Goal: Task Accomplishment & Management: Manage account settings

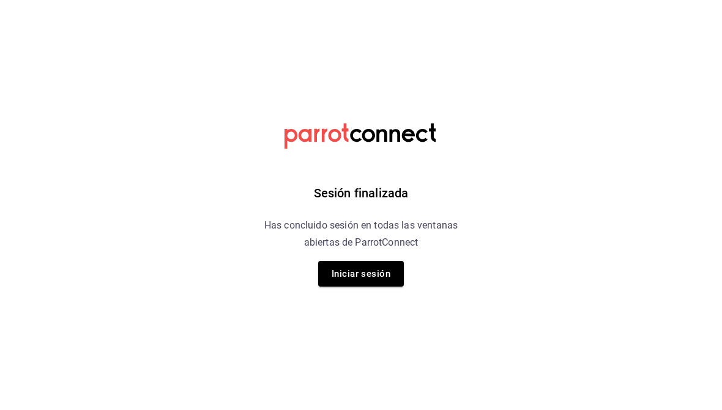
click at [380, 267] on button "Iniciar sesión" at bounding box center [361, 274] width 86 height 26
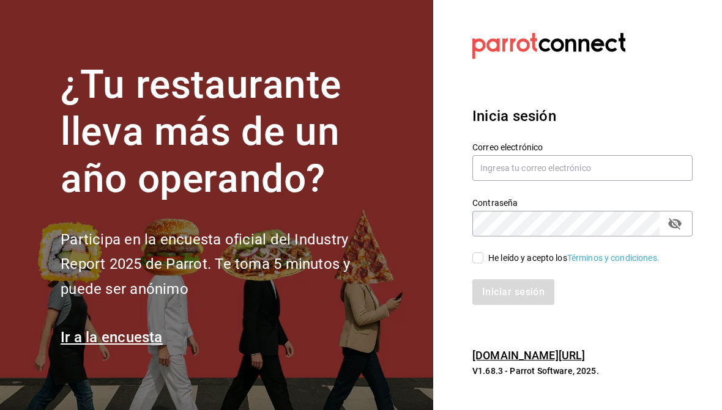
type input "multiuser@pickup.com"
click at [509, 289] on div "Iniciar sesión" at bounding box center [582, 292] width 220 height 26
click at [476, 256] on input "He leído y acepto los Términos y condiciones." at bounding box center [477, 258] width 11 height 11
checkbox input "true"
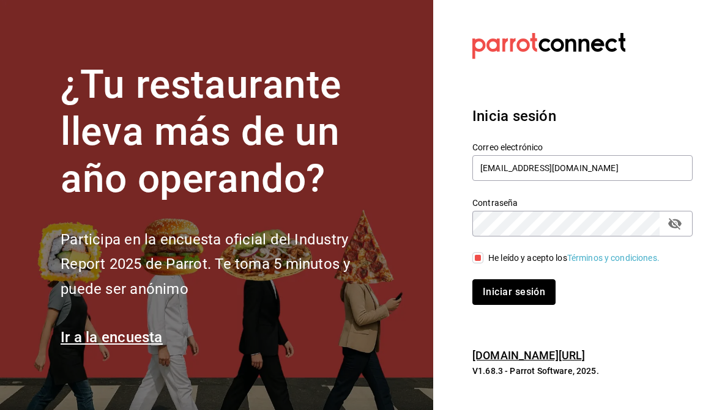
click at [522, 292] on button "Iniciar sesión" at bounding box center [513, 292] width 83 height 26
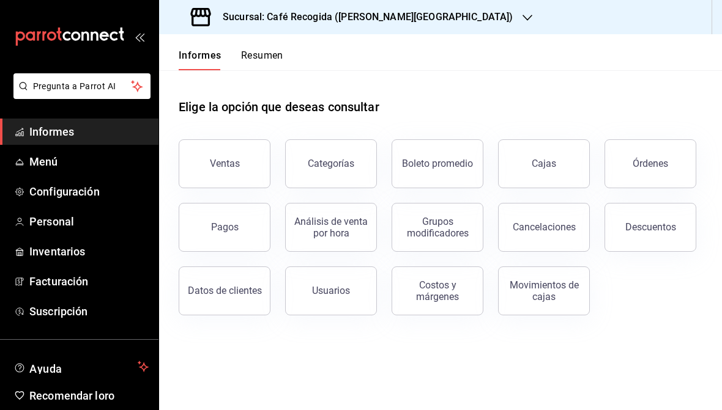
click at [40, 171] on link "Menú" at bounding box center [79, 162] width 158 height 26
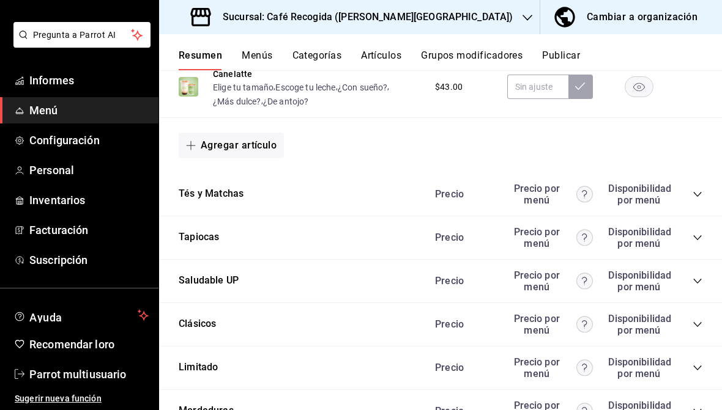
scroll to position [1077, 0]
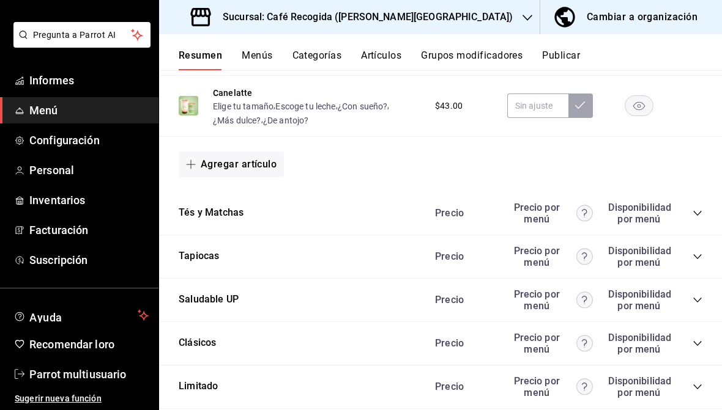
click at [193, 294] on font "Saludable UP" at bounding box center [209, 300] width 60 height 12
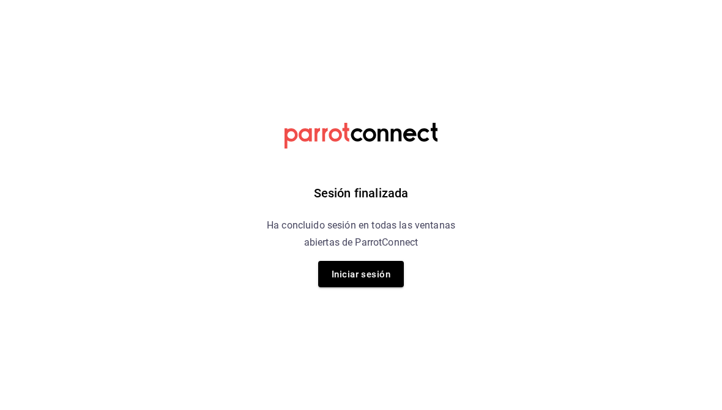
click at [371, 266] on font "Iniciar sesión" at bounding box center [360, 274] width 59 height 17
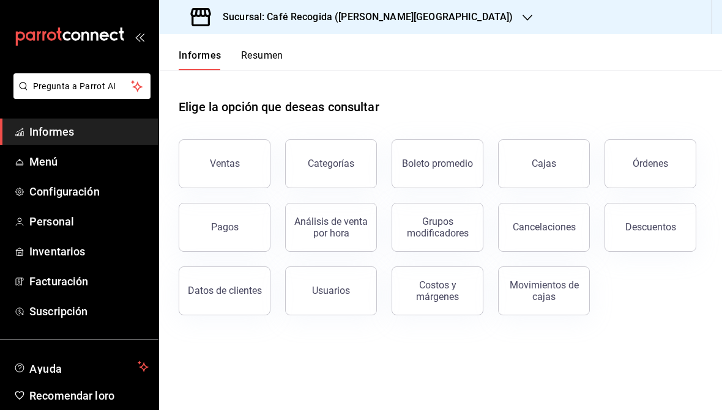
click at [76, 160] on span "Menú" at bounding box center [88, 161] width 119 height 17
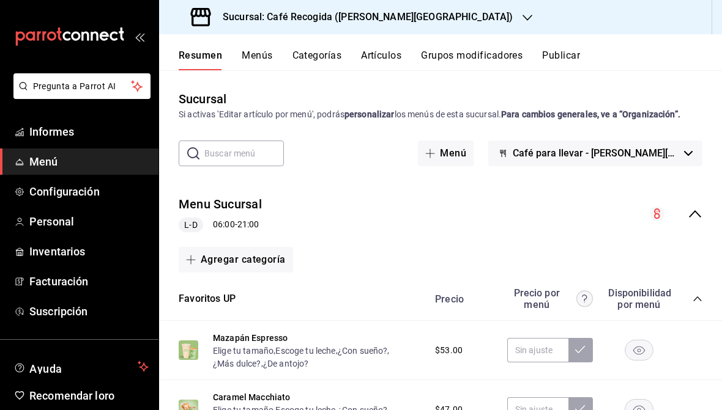
click at [522, 21] on icon "button" at bounding box center [527, 18] width 10 height 10
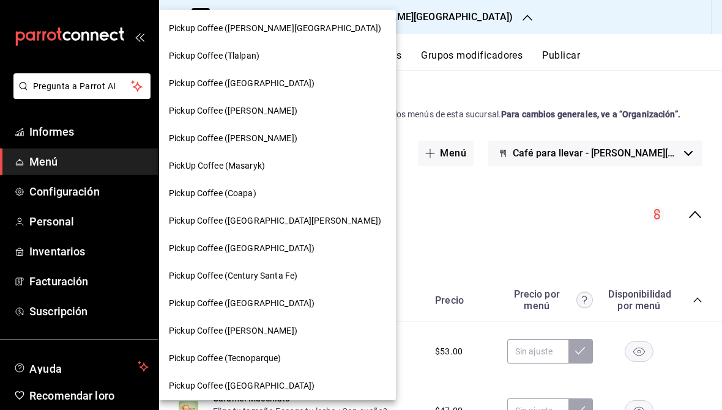
click at [413, 23] on div at bounding box center [361, 205] width 722 height 410
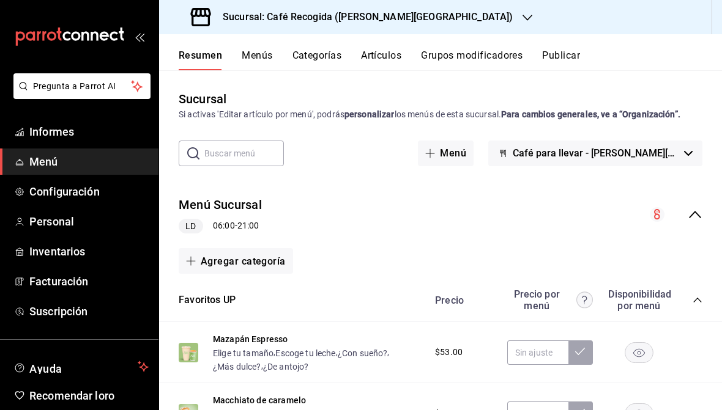
click at [401, 27] on div "Sucursal: Café Recogida ([PERSON_NAME][GEOGRAPHIC_DATA])" at bounding box center [353, 17] width 368 height 34
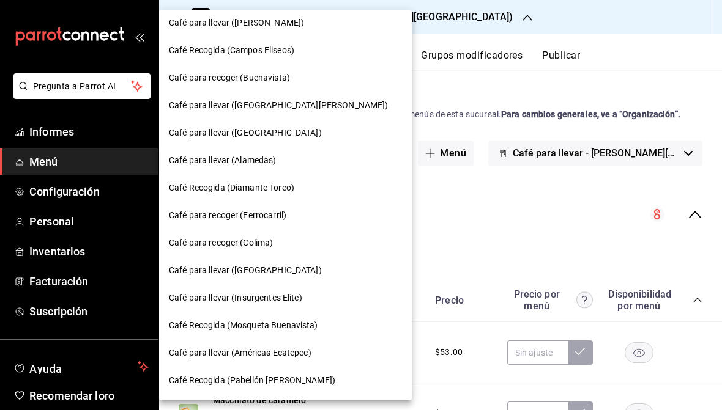
scroll to position [499, 0]
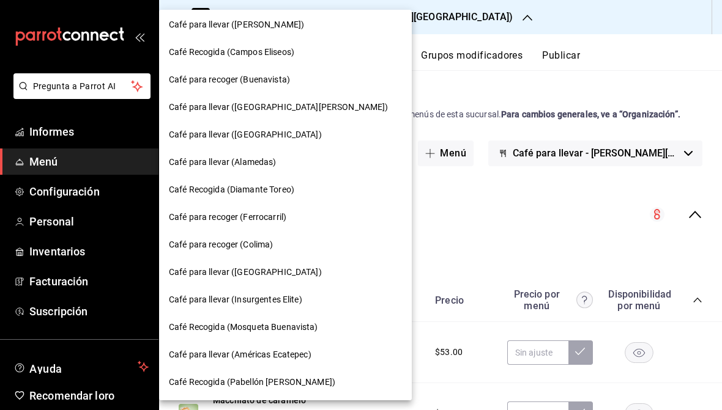
click at [283, 79] on font "Café para recoger (Buenavista)" at bounding box center [229, 80] width 121 height 10
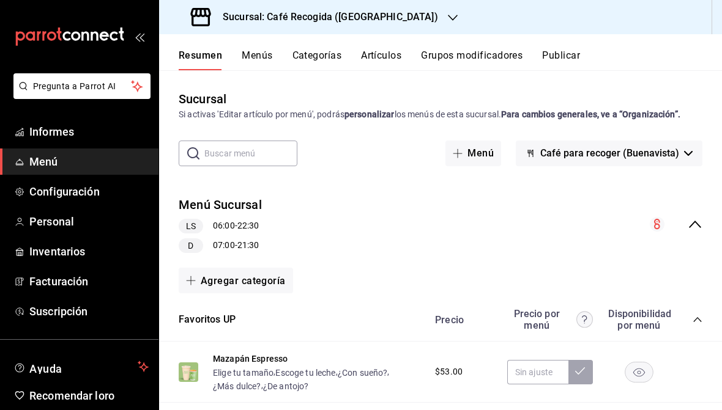
scroll to position [74, 0]
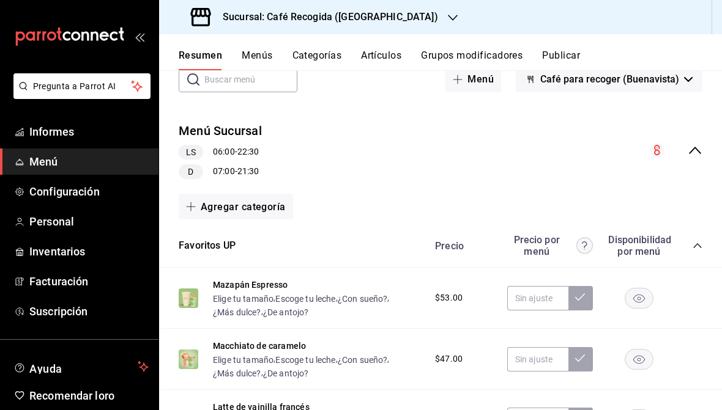
click at [266, 61] on font "Menús" at bounding box center [257, 56] width 31 height 12
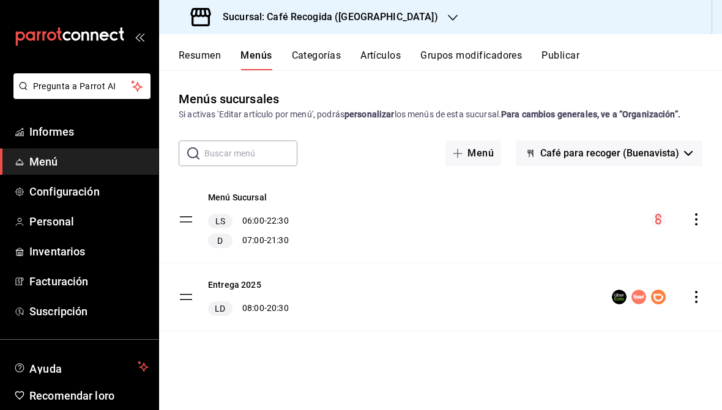
click at [199, 54] on font "Resumen" at bounding box center [200, 56] width 42 height 12
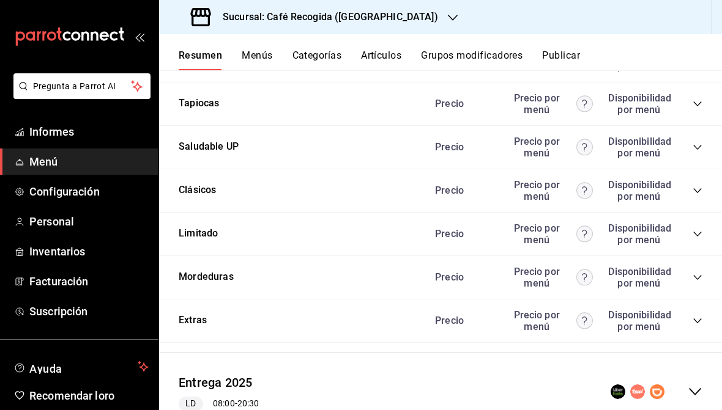
scroll to position [1249, 0]
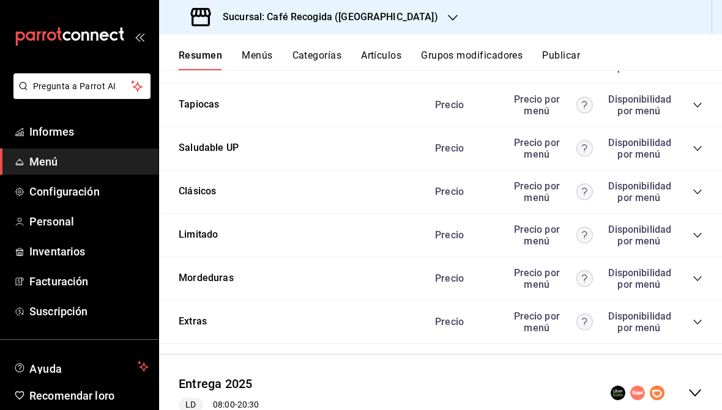
click at [693, 231] on icon "colapsar-categoría-fila" at bounding box center [697, 236] width 10 height 10
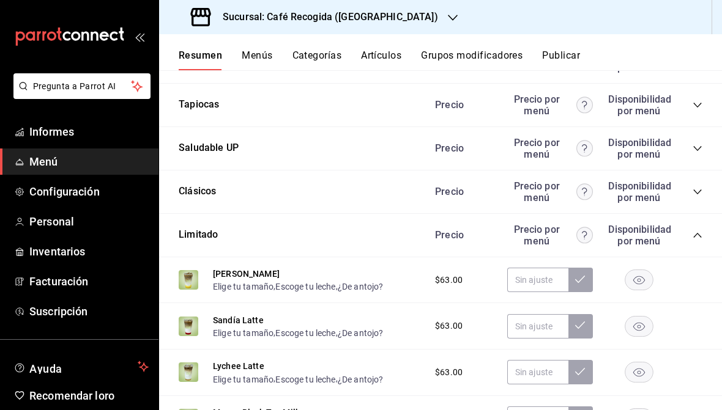
click at [697, 144] on icon "colapsar-categoría-fila" at bounding box center [697, 149] width 10 height 10
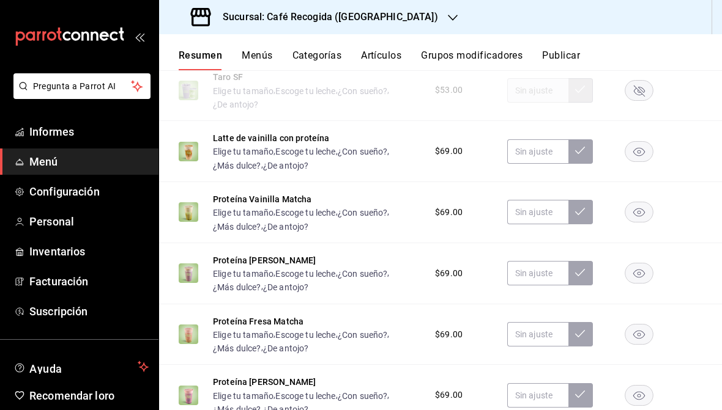
scroll to position [1501, 0]
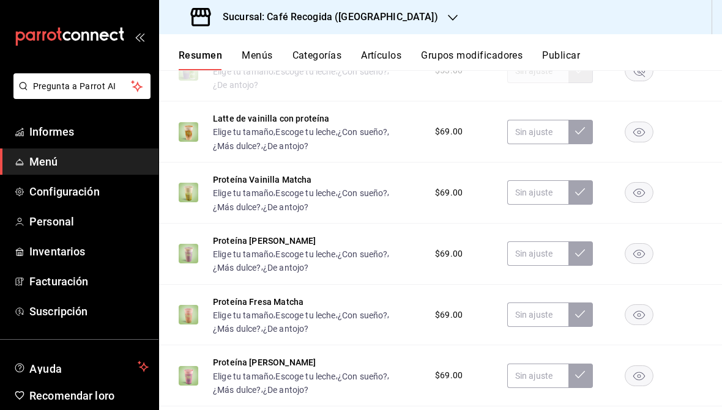
click at [633, 122] on rect "button" at bounding box center [639, 132] width 28 height 20
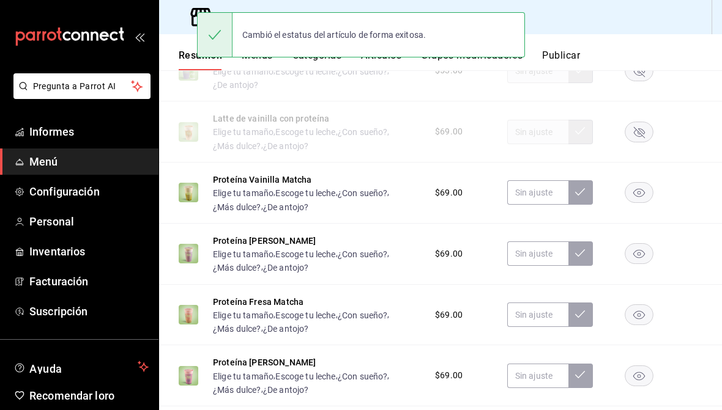
click at [641, 183] on rect "button" at bounding box center [639, 193] width 28 height 20
click at [638, 244] on rect "button" at bounding box center [639, 254] width 28 height 20
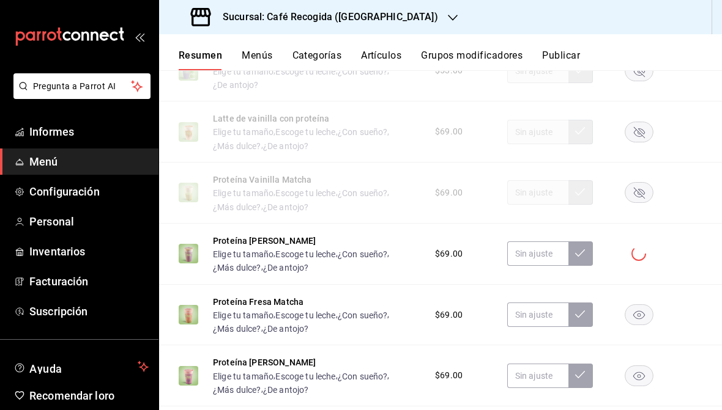
click at [638, 305] on rect "button" at bounding box center [639, 315] width 28 height 20
click at [629, 366] on rect "button" at bounding box center [639, 376] width 28 height 20
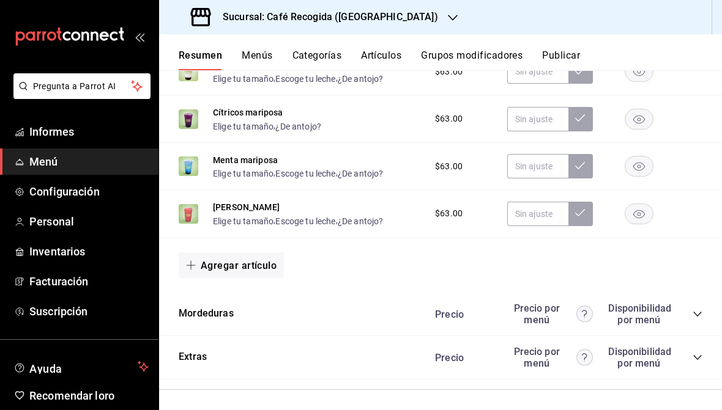
scroll to position [2272, 0]
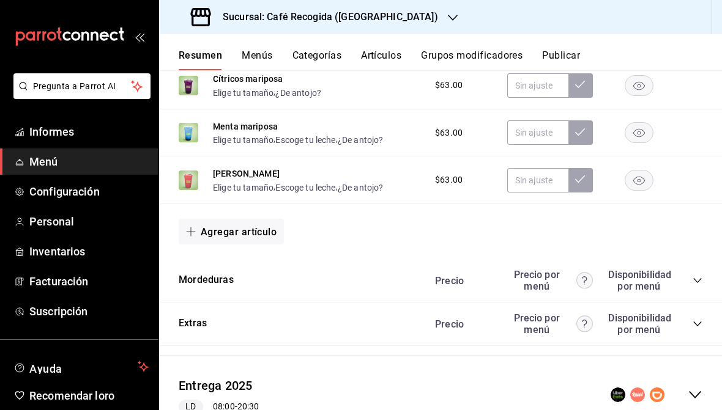
click at [707, 303] on div "Extras Precio Precio por menú Disponibilidad por menú" at bounding box center [440, 324] width 563 height 43
click at [696, 319] on icon "colapsar-categoría-fila" at bounding box center [697, 324] width 10 height 10
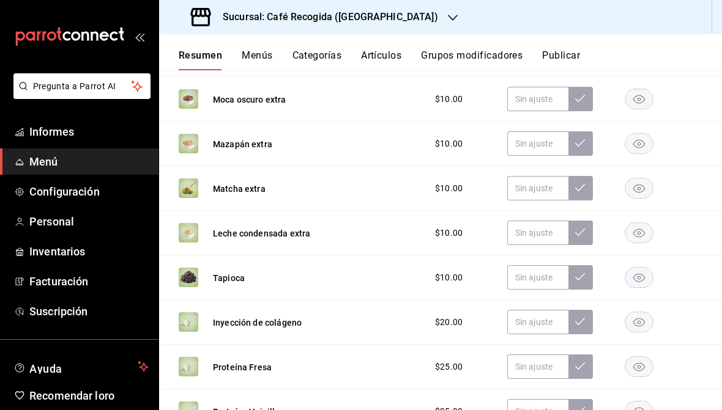
scroll to position [2766, 0]
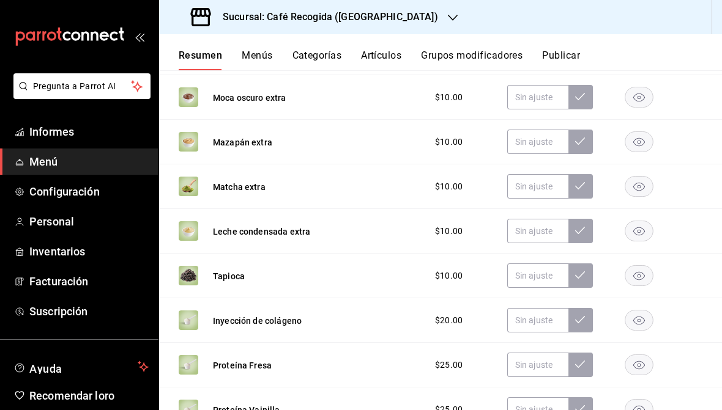
click at [632, 355] on rect "button" at bounding box center [639, 365] width 28 height 20
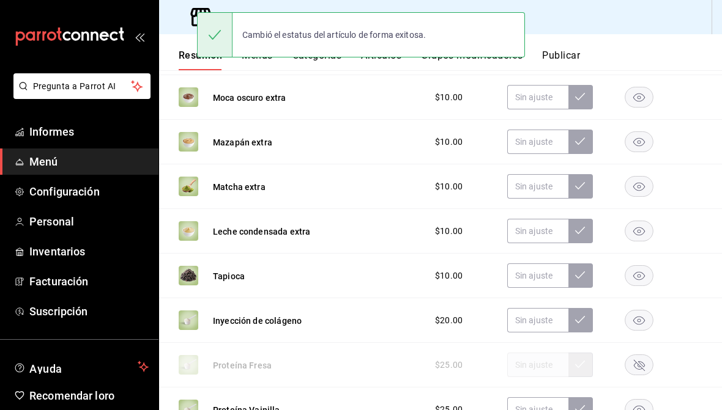
click at [640, 399] on rect "button" at bounding box center [639, 409] width 28 height 20
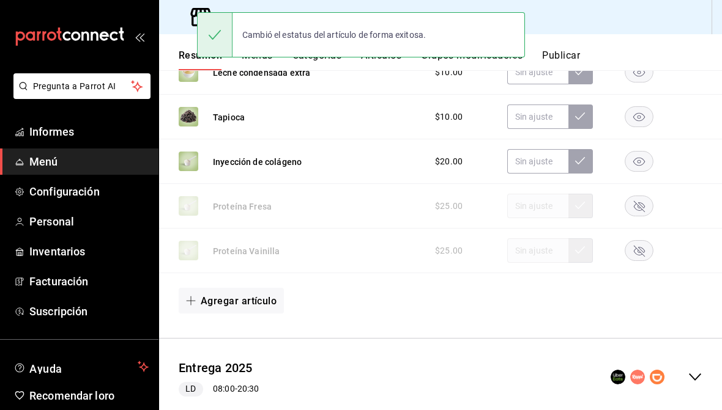
scroll to position [2923, 0]
